Goal: Check status: Check status

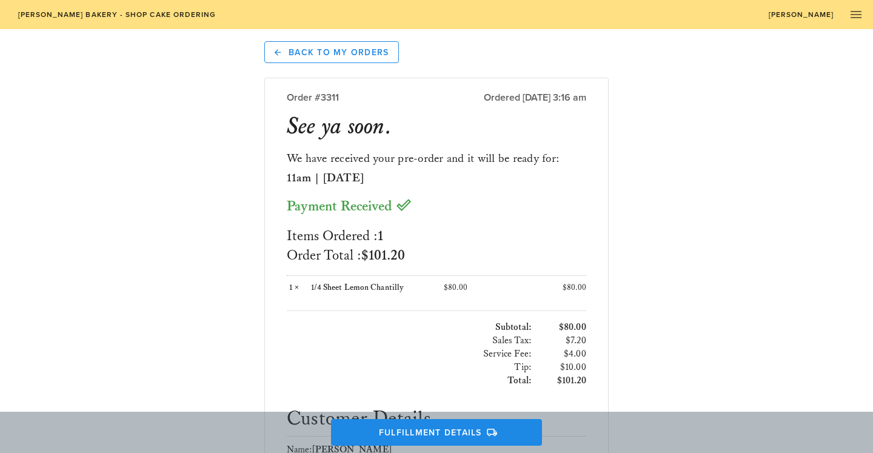
click at [824, 15] on span "[PERSON_NAME]" at bounding box center [801, 14] width 66 height 8
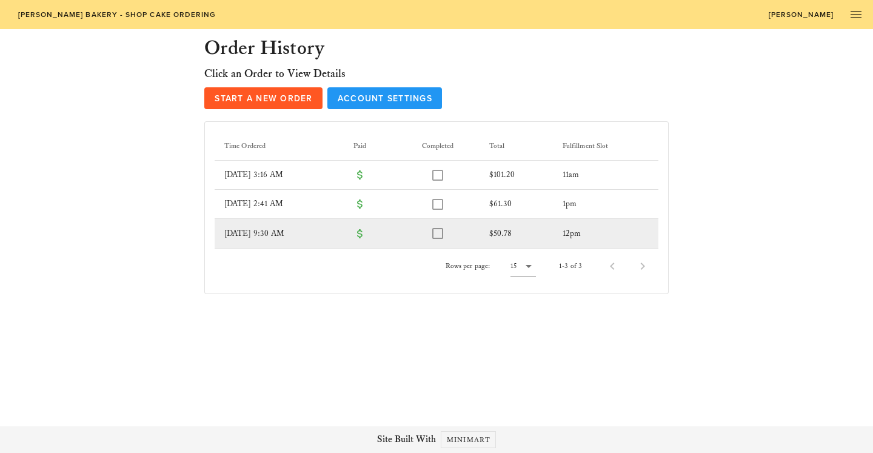
click at [240, 230] on td "[DATE] 9:30 AM" at bounding box center [279, 233] width 129 height 29
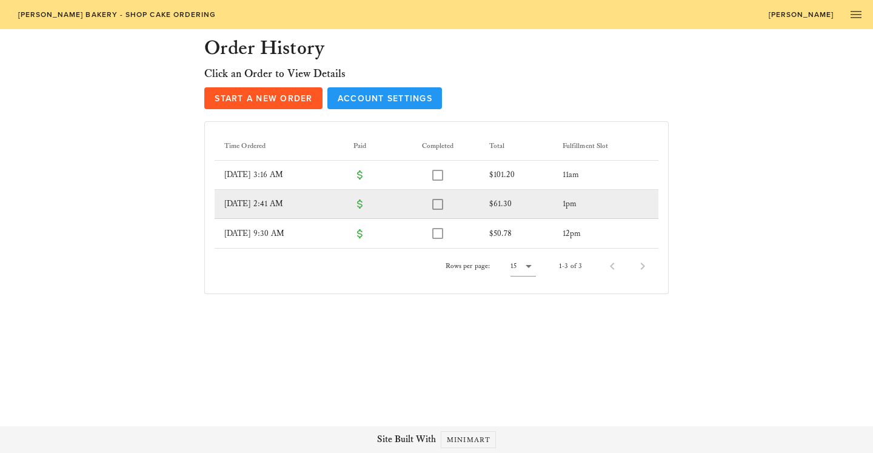
click at [262, 200] on td "[DATE] 2:41 AM" at bounding box center [279, 204] width 129 height 29
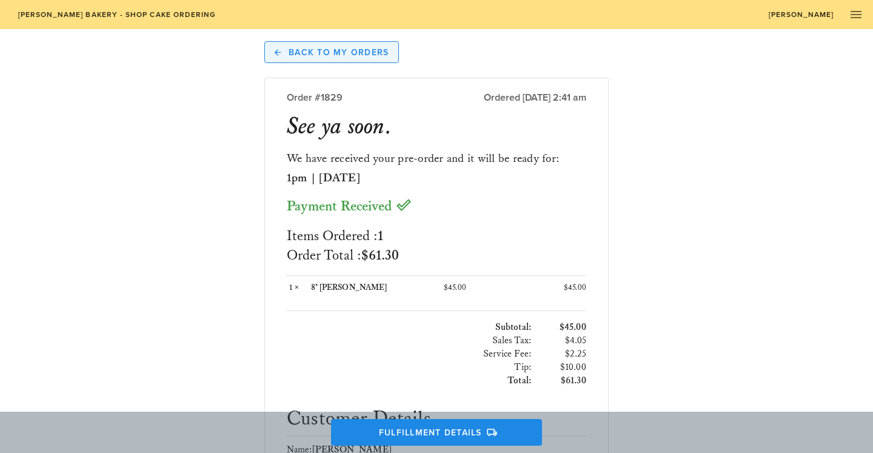
click at [332, 61] on link "Back to My Orders" at bounding box center [331, 52] width 135 height 22
